Goal: Navigation & Orientation: Find specific page/section

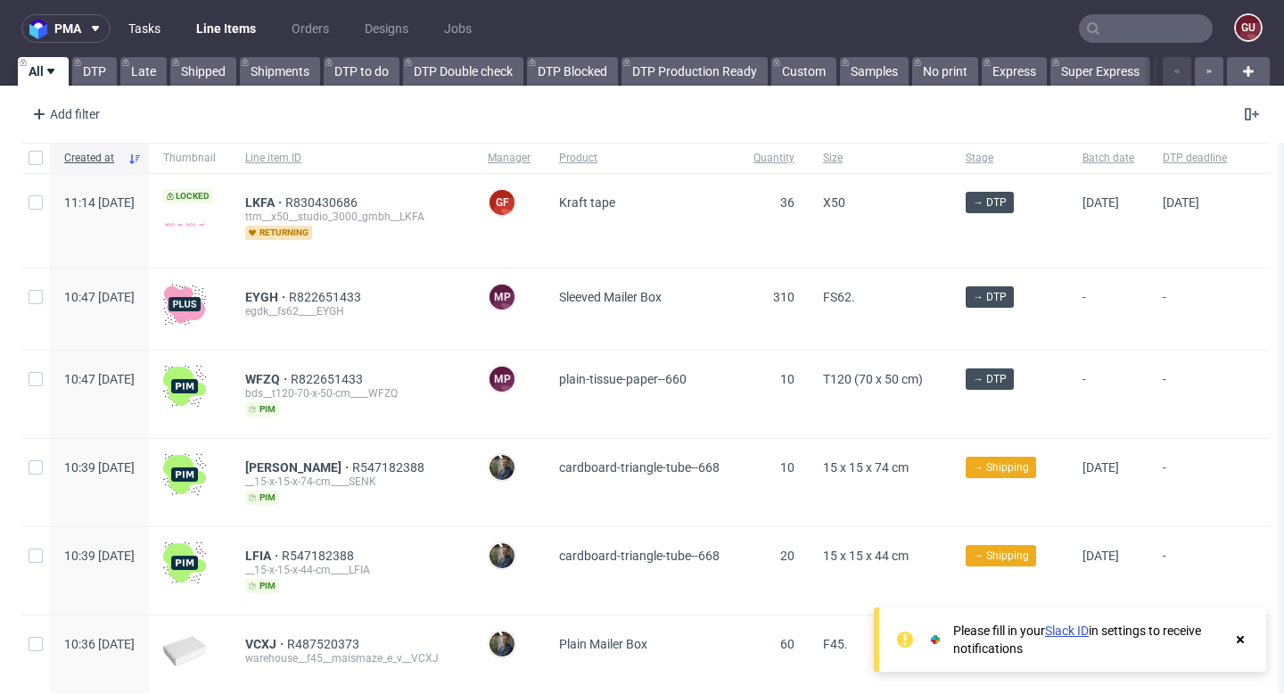
click at [148, 27] on link "Tasks" at bounding box center [144, 28] width 53 height 29
